Goal: Task Accomplishment & Management: Manage account settings

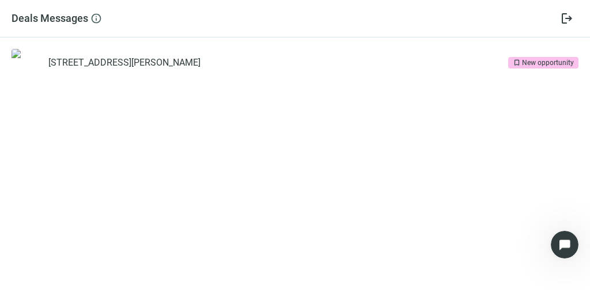
click at [529, 65] on div "New opportunity" at bounding box center [548, 63] width 52 height 12
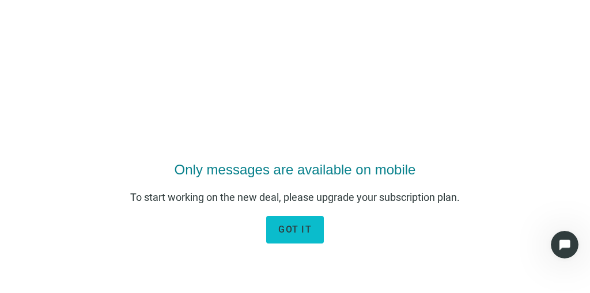
click at [296, 231] on span "got it" at bounding box center [294, 229] width 33 height 11
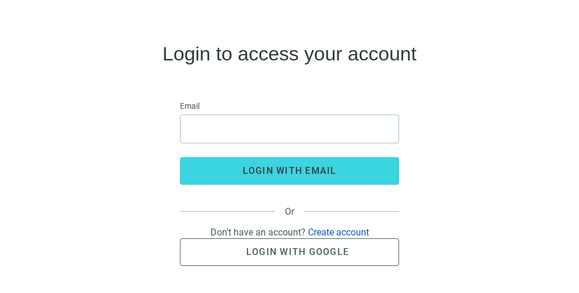
scroll to position [27, 0]
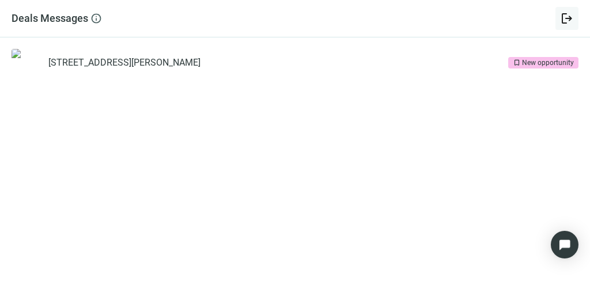
click at [566, 15] on span "logout" at bounding box center [567, 19] width 14 height 14
